Goal: Transaction & Acquisition: Purchase product/service

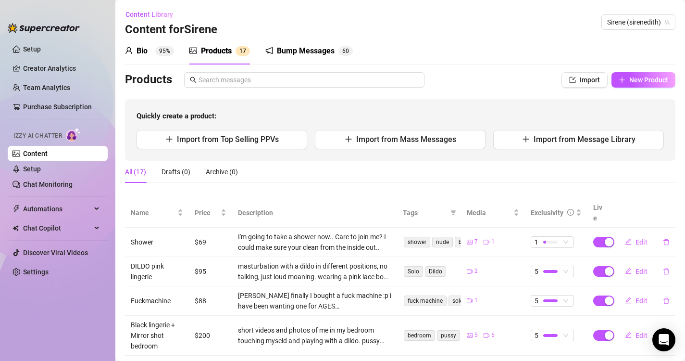
scroll to position [128, 0]
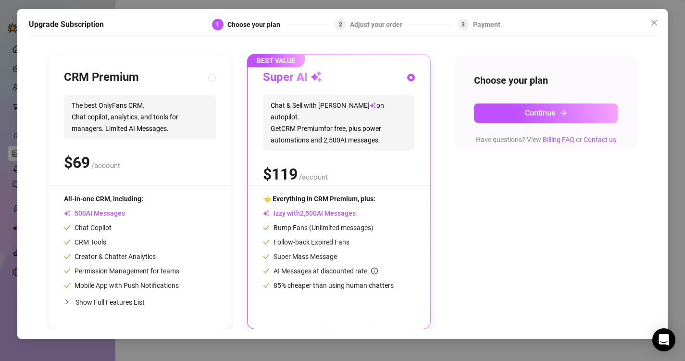
scroll to position [87, 0]
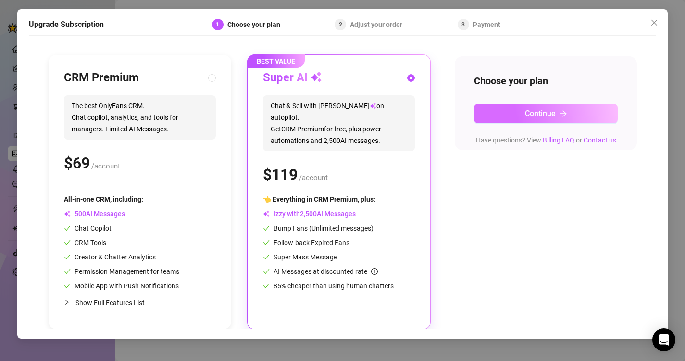
click at [539, 117] on span "Continue" at bounding box center [540, 113] width 31 height 9
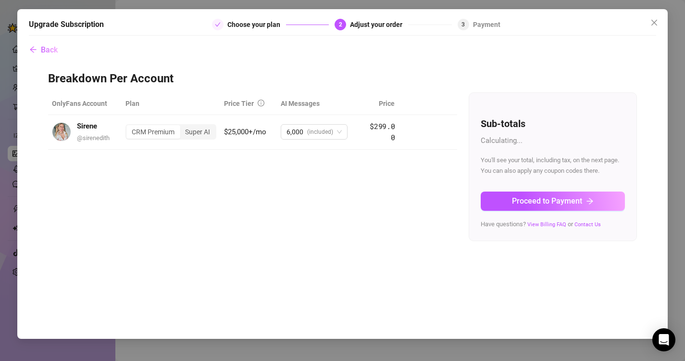
scroll to position [0, 0]
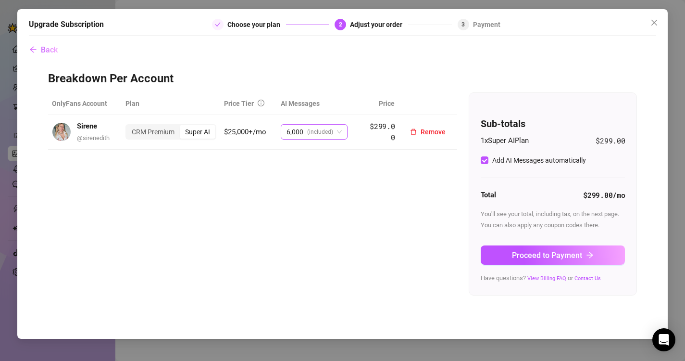
click at [335, 131] on span "6,000 (included)" at bounding box center [314, 132] width 55 height 14
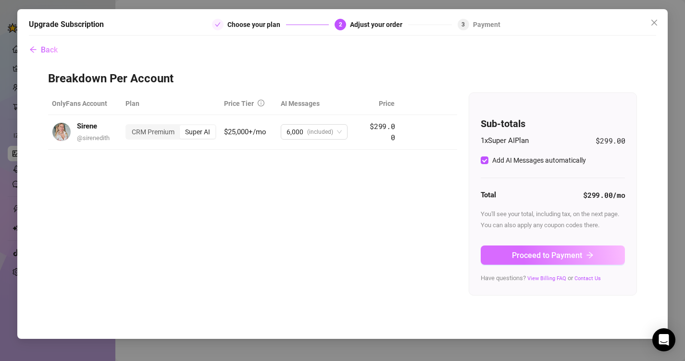
click at [542, 256] on span "Proceed to Payment" at bounding box center [547, 255] width 70 height 9
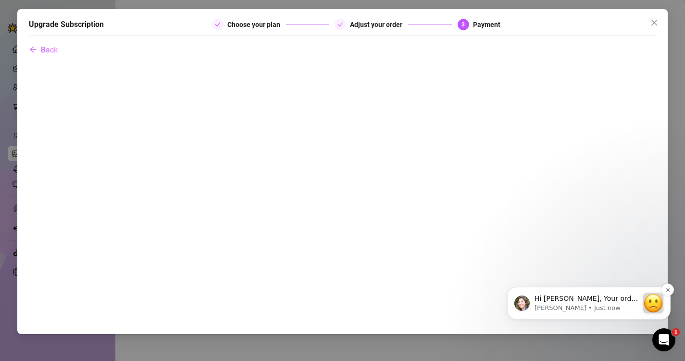
click at [574, 301] on p "Hi [PERSON_NAME], Your order didn’t go through :slightly_frowning_face: Unfortu…" at bounding box center [587, 299] width 104 height 10
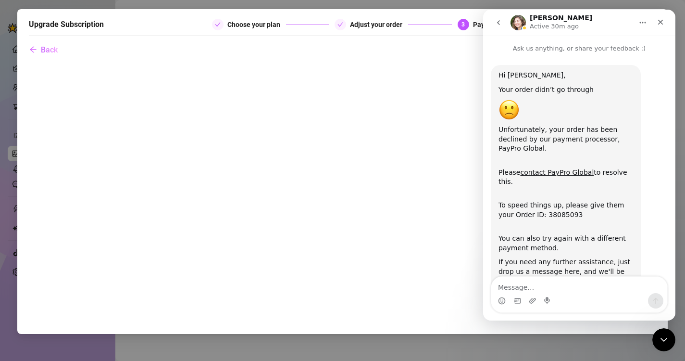
scroll to position [44, 0]
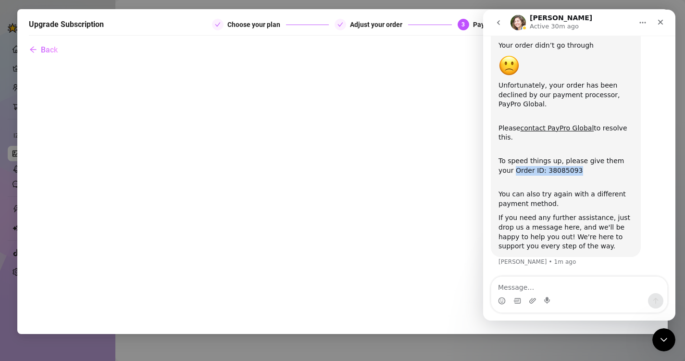
drag, startPoint x: 576, startPoint y: 172, endPoint x: 493, endPoint y: 173, distance: 83.2
click at [493, 173] on div "Hi [PERSON_NAME], Your order didn’t go through Unfortunately, your order has be…" at bounding box center [566, 139] width 150 height 236
copy div "Order ID: 38085093"
click at [550, 128] on link "contact PayPro Global" at bounding box center [557, 128] width 74 height 8
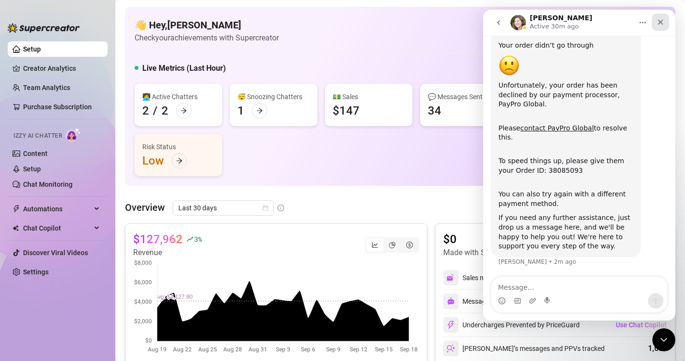
click at [660, 25] on icon "Close" at bounding box center [661, 22] width 8 height 8
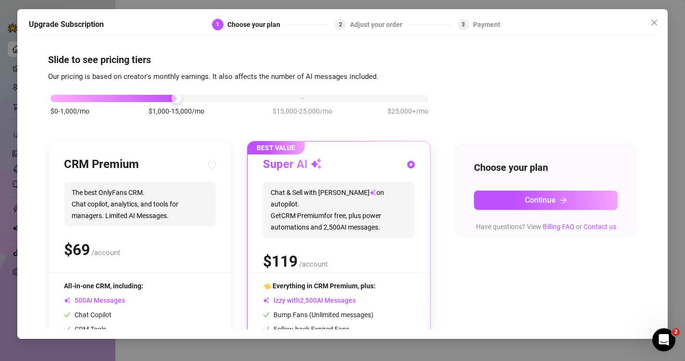
scroll to position [0, 0]
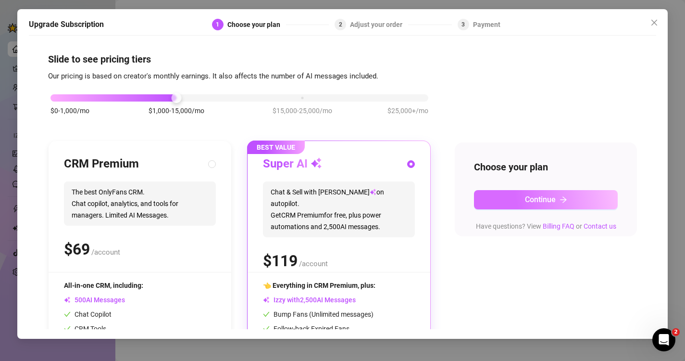
click at [520, 201] on button "Continue" at bounding box center [546, 199] width 144 height 19
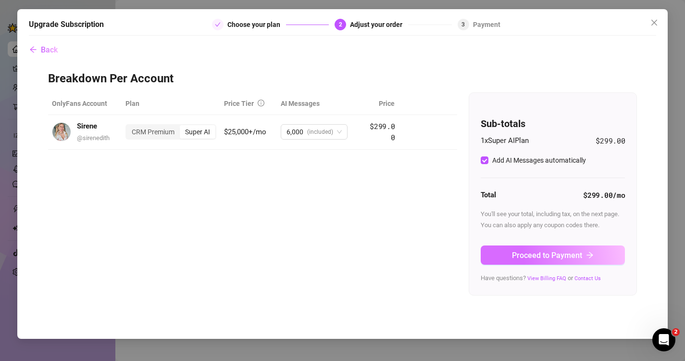
click at [511, 260] on button "Proceed to Payment" at bounding box center [553, 254] width 144 height 19
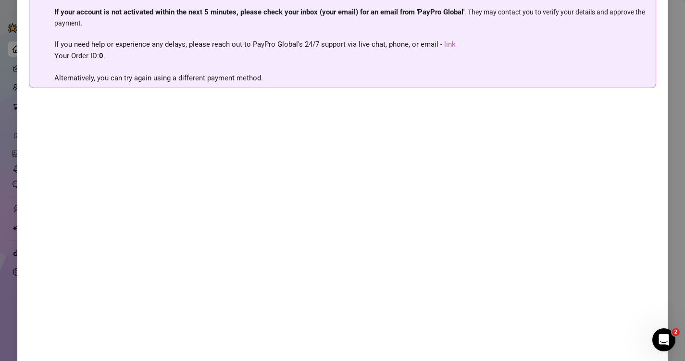
scroll to position [104, 0]
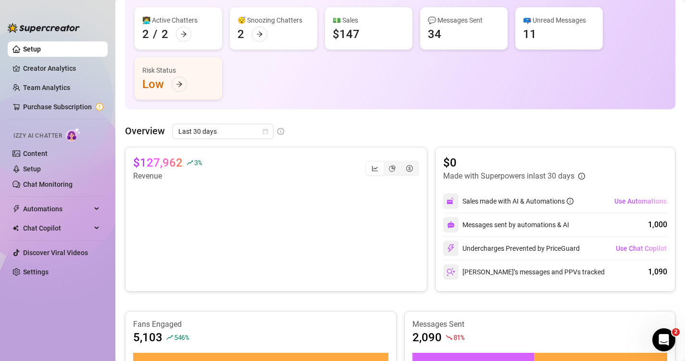
scroll to position [124, 0]
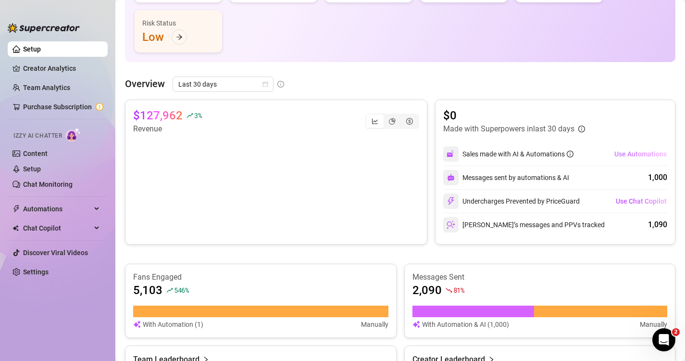
click at [630, 155] on span "Use Automations" at bounding box center [641, 154] width 52 height 8
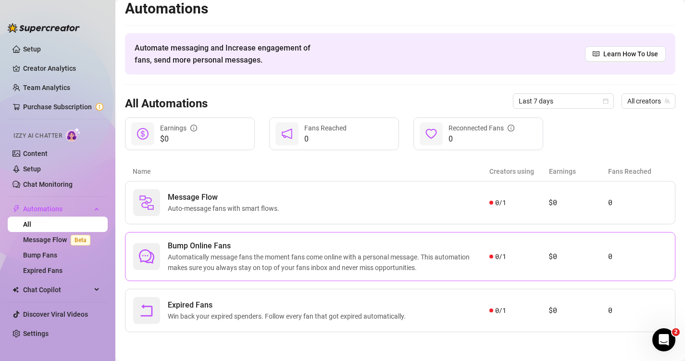
click at [343, 262] on span "Automatically message fans the moment fans come online with a personal message.…" at bounding box center [329, 262] width 322 height 21
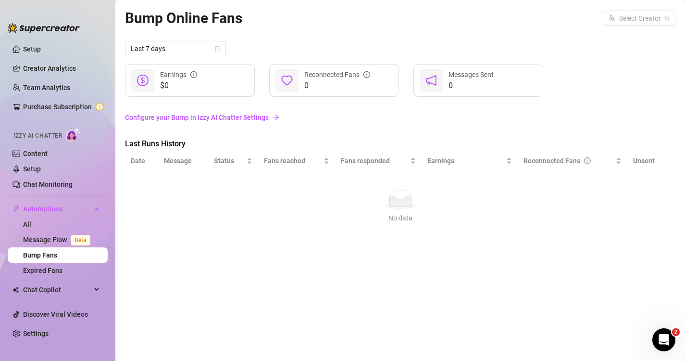
click at [256, 117] on link "Configure your Bump in Izzy AI Chatter Settings" at bounding box center [400, 117] width 551 height 11
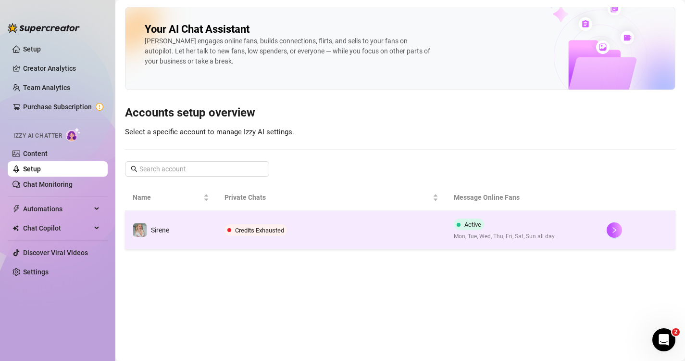
click at [244, 228] on span "Credits Exhausted" at bounding box center [259, 230] width 49 height 7
